Goal: Information Seeking & Learning: Learn about a topic

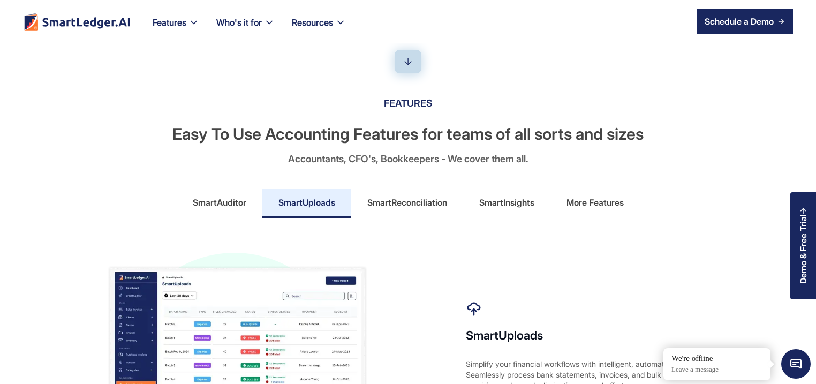
scroll to position [462, 0]
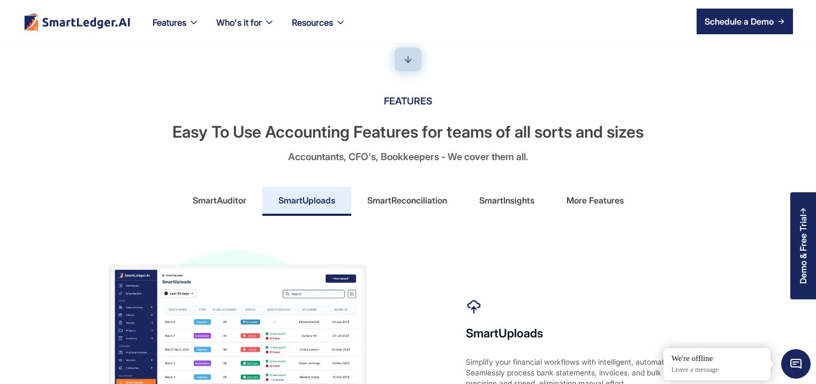
click at [590, 205] on div "More Features" at bounding box center [594, 200] width 57 height 17
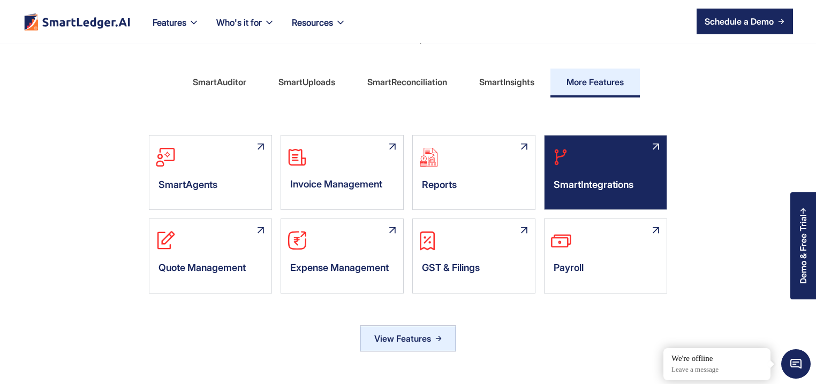
scroll to position [617, 0]
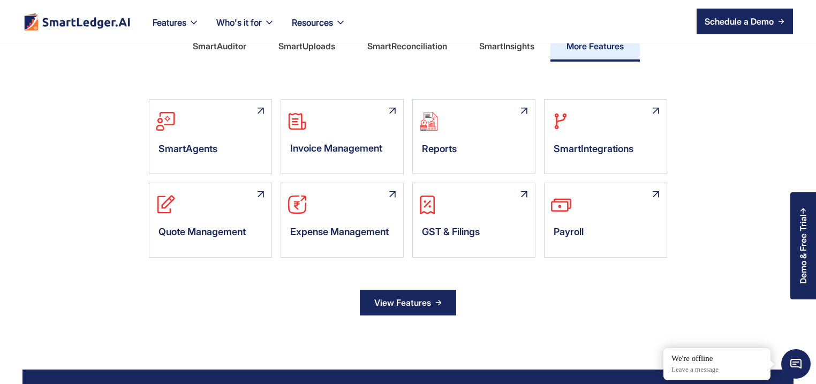
click at [406, 297] on div "View Features" at bounding box center [402, 302] width 57 height 17
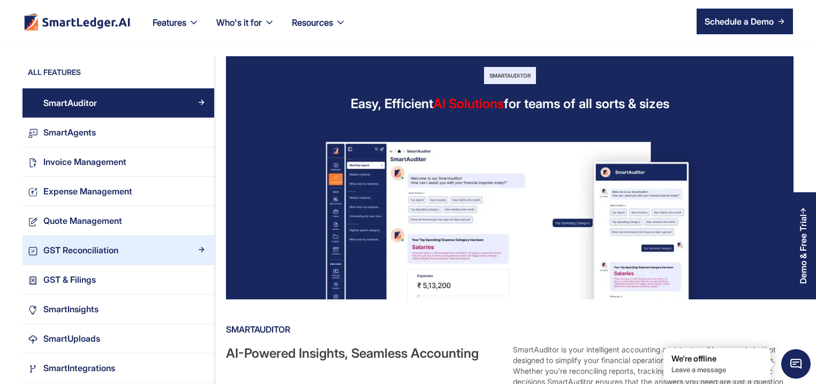
click at [104, 251] on div "GST Reconciliation" at bounding box center [80, 250] width 75 height 14
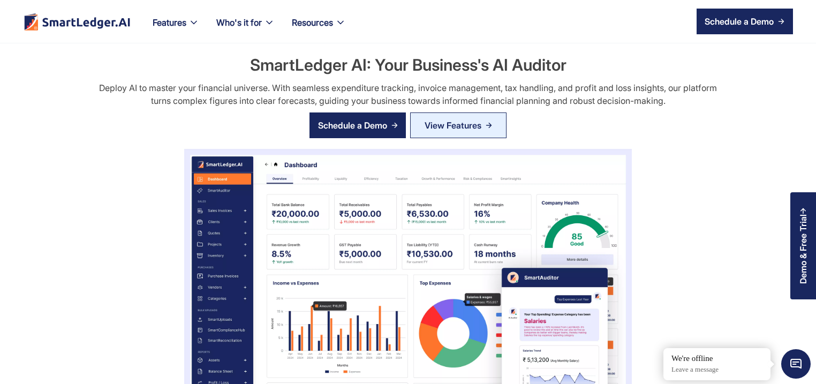
scroll to position [411, 0]
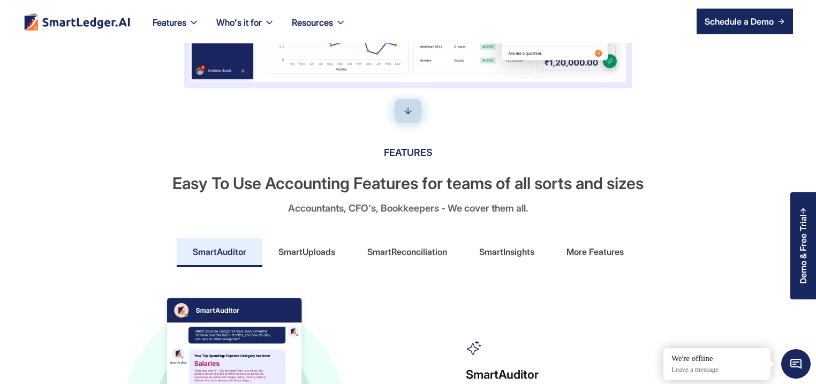
click at [612, 246] on div "More Features" at bounding box center [594, 251] width 57 height 17
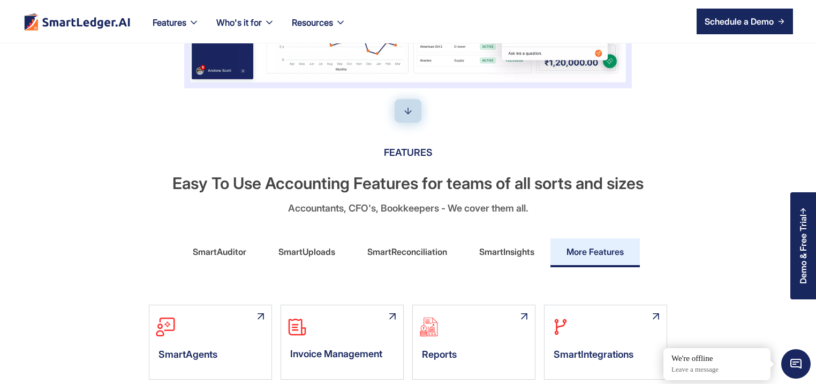
scroll to position [565, 0]
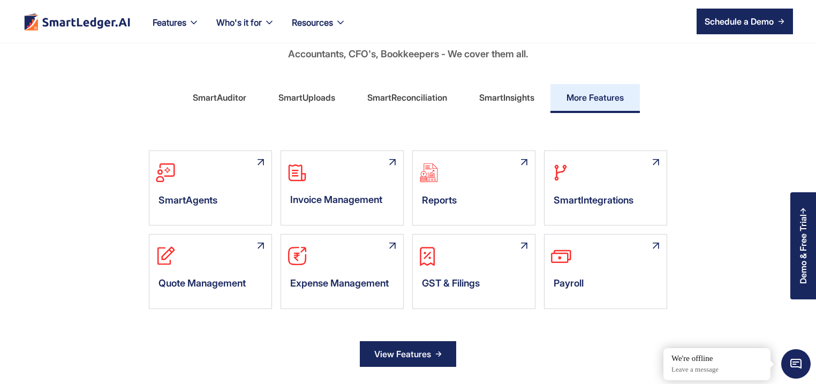
click at [428, 353] on div "View Features" at bounding box center [402, 353] width 57 height 17
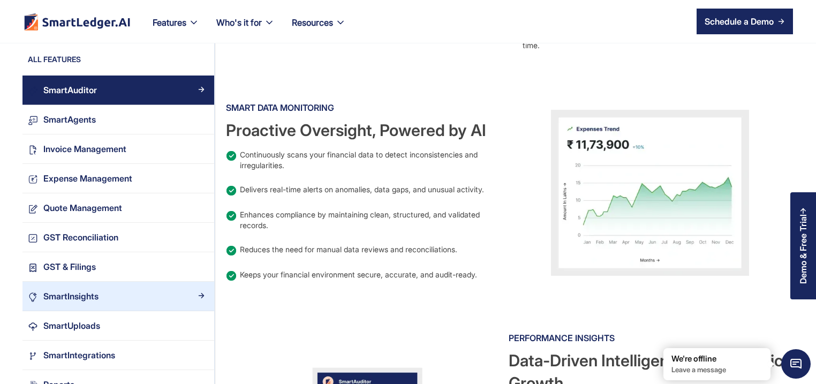
scroll to position [668, 0]
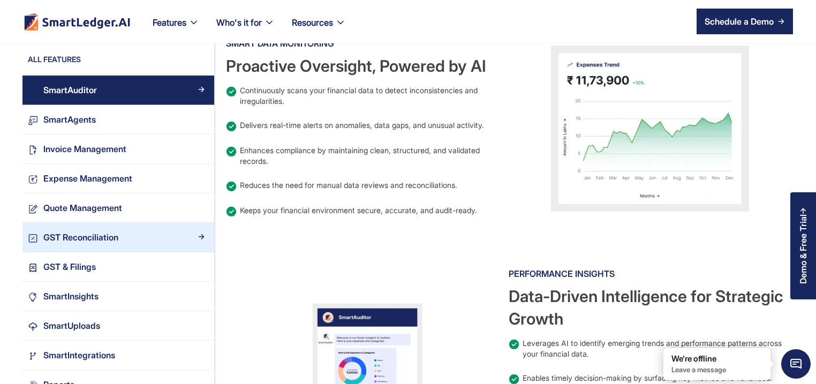
click at [111, 242] on div "GST Reconciliation" at bounding box center [80, 237] width 75 height 14
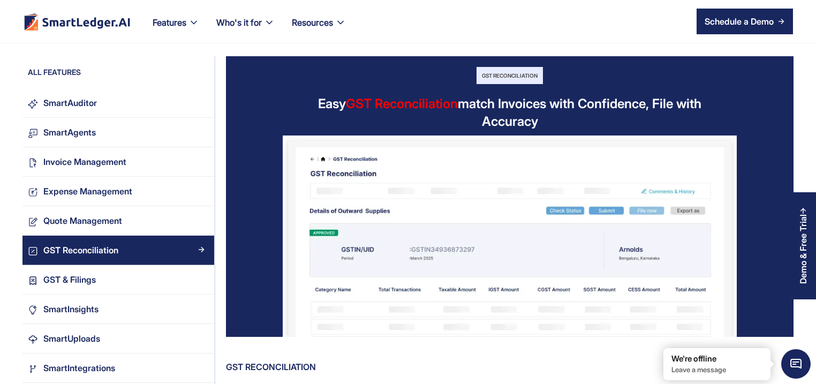
drag, startPoint x: 319, startPoint y: 86, endPoint x: 581, endPoint y: 135, distance: 266.9
click at [581, 135] on div "GST Reconciliation Easy GST Reconciliation match Invoices with Confidence, File…" at bounding box center [509, 196] width 567 height 280
click at [649, 130] on div "Easy GST Reconciliation match Invoices with Confidence, File with Accuracy" at bounding box center [510, 112] width 390 height 35
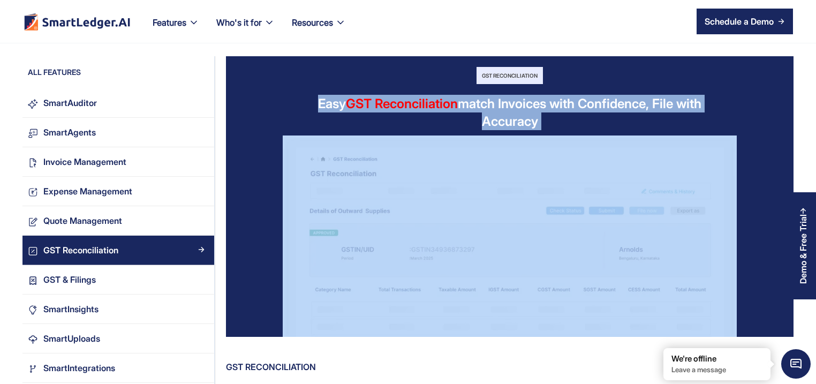
drag, startPoint x: 328, startPoint y: 75, endPoint x: 556, endPoint y: 151, distance: 240.4
click at [556, 151] on div "GST Reconciliation Easy GST Reconciliation match Invoices with Confidence, File…" at bounding box center [509, 196] width 567 height 280
click at [251, 93] on div "GST Reconciliation Easy GST Reconciliation match Invoices with Confidence, File…" at bounding box center [509, 196] width 567 height 280
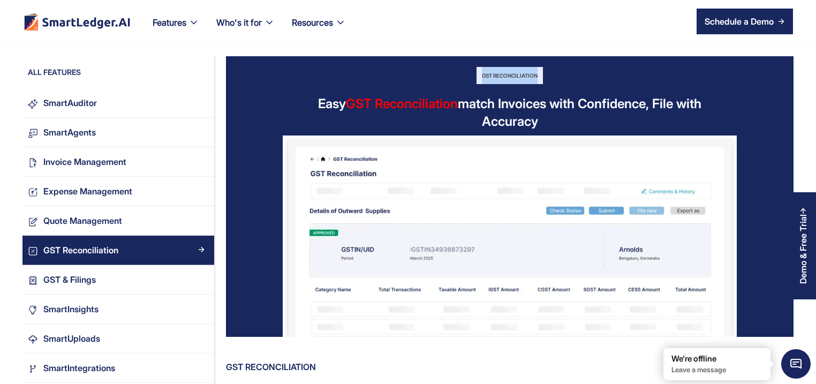
drag, startPoint x: 462, startPoint y: 60, endPoint x: 557, endPoint y: 77, distance: 96.7
click at [557, 77] on div "GST Reconciliation Easy GST Reconciliation match Invoices with Confidence, File…" at bounding box center [509, 196] width 567 height 280
click at [591, 86] on div "GST Reconciliation Easy GST Reconciliation match Invoices with Confidence, File…" at bounding box center [509, 196] width 567 height 280
drag, startPoint x: 312, startPoint y: 92, endPoint x: 519, endPoint y: 132, distance: 210.4
click at [519, 132] on div "GST Reconciliation Easy GST Reconciliation match Invoices with Confidence, File…" at bounding box center [509, 196] width 567 height 280
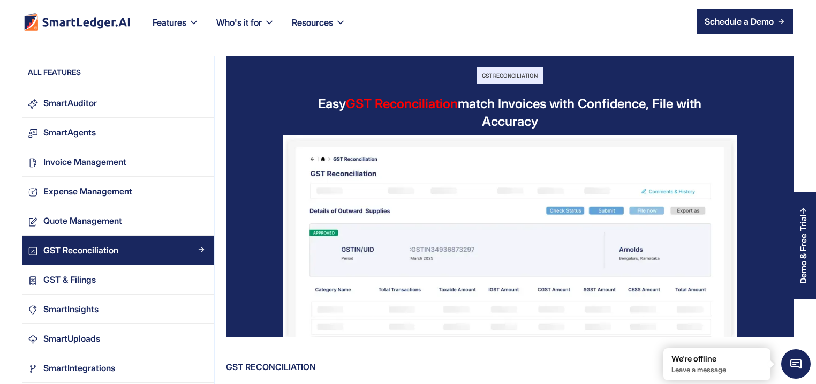
click at [590, 133] on div "GST Reconciliation Easy GST Reconciliation match Invoices with Confidence, File…" at bounding box center [509, 196] width 567 height 280
click at [663, 346] on em "Close tooltip" at bounding box center [664, 349] width 12 height 12
drag, startPoint x: 445, startPoint y: 203, endPoint x: 412, endPoint y: 208, distance: 33.5
click at [412, 208] on img at bounding box center [510, 235] width 454 height 201
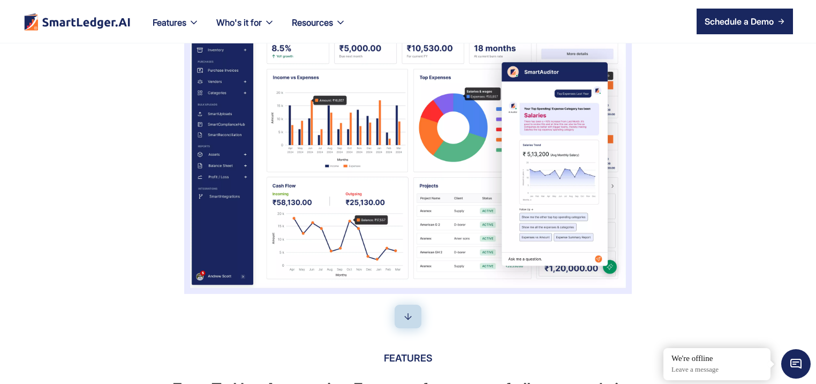
scroll to position [360, 0]
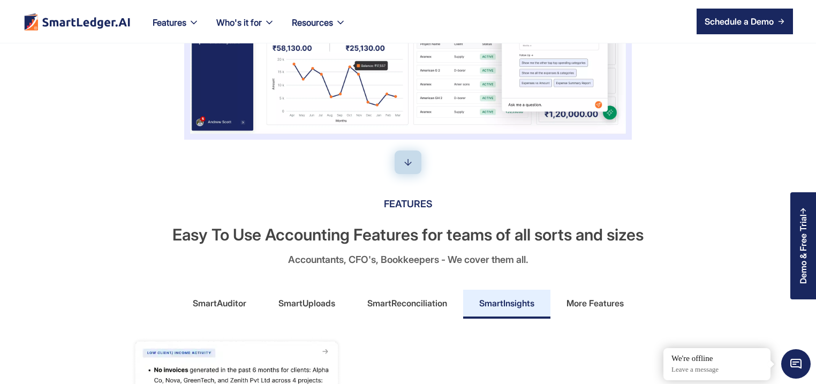
click at [596, 300] on div "More Features" at bounding box center [594, 302] width 57 height 17
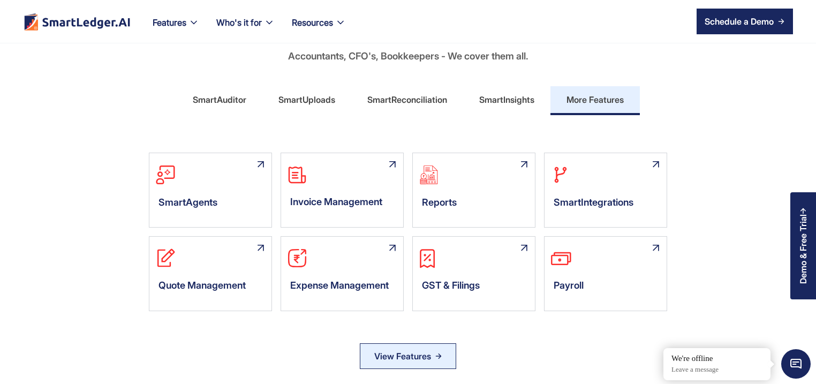
scroll to position [565, 0]
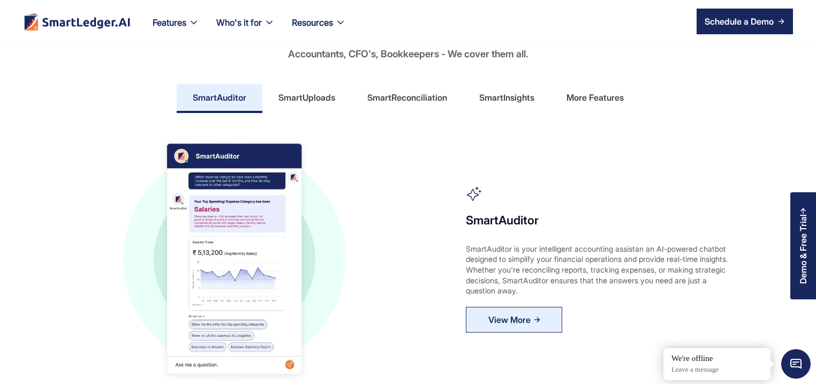
click at [610, 96] on div "More Features" at bounding box center [594, 97] width 57 height 17
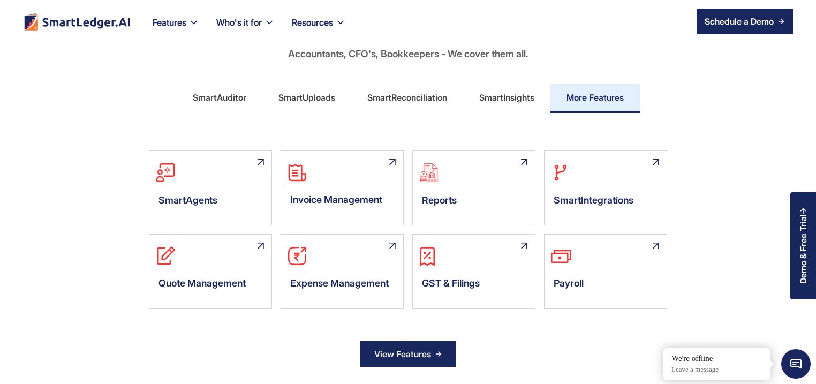
click at [425, 350] on div "View Features" at bounding box center [402, 353] width 57 height 17
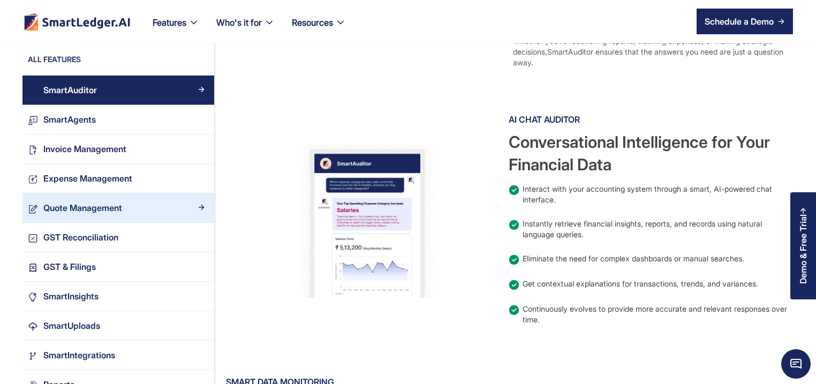
scroll to position [360, 0]
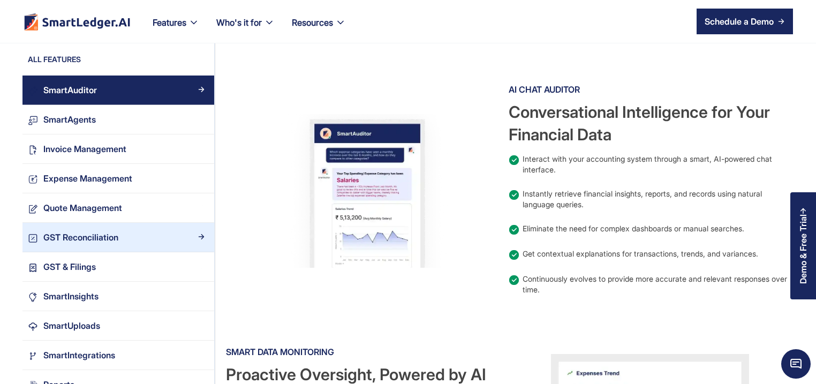
click at [84, 241] on div "GST Reconciliation" at bounding box center [80, 237] width 75 height 14
